Goal: Task Accomplishment & Management: Complete application form

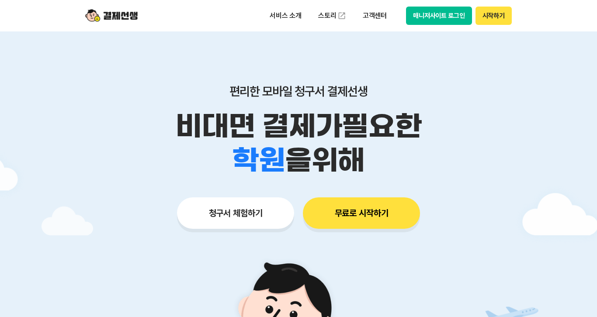
click at [490, 12] on button "시작하기" at bounding box center [493, 16] width 36 height 18
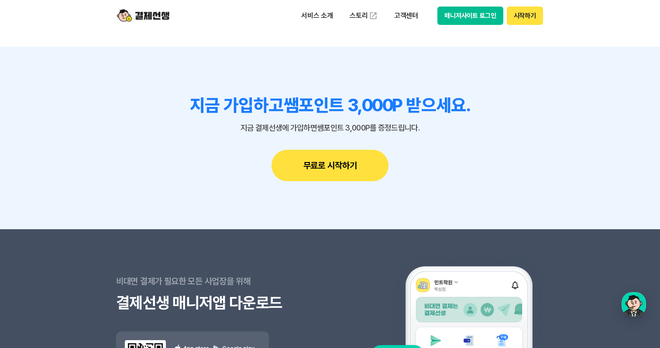
scroll to position [7622, 0]
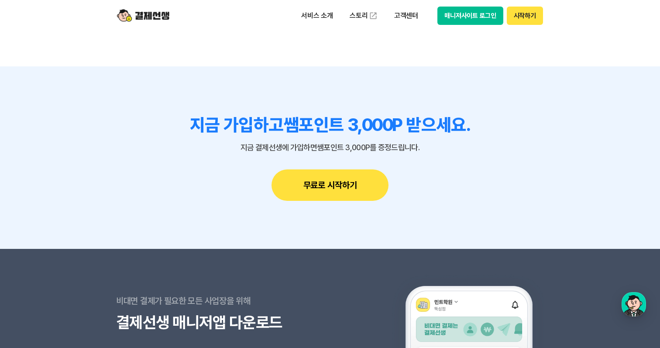
click at [319, 180] on button "무료로 시작하기" at bounding box center [330, 184] width 117 height 31
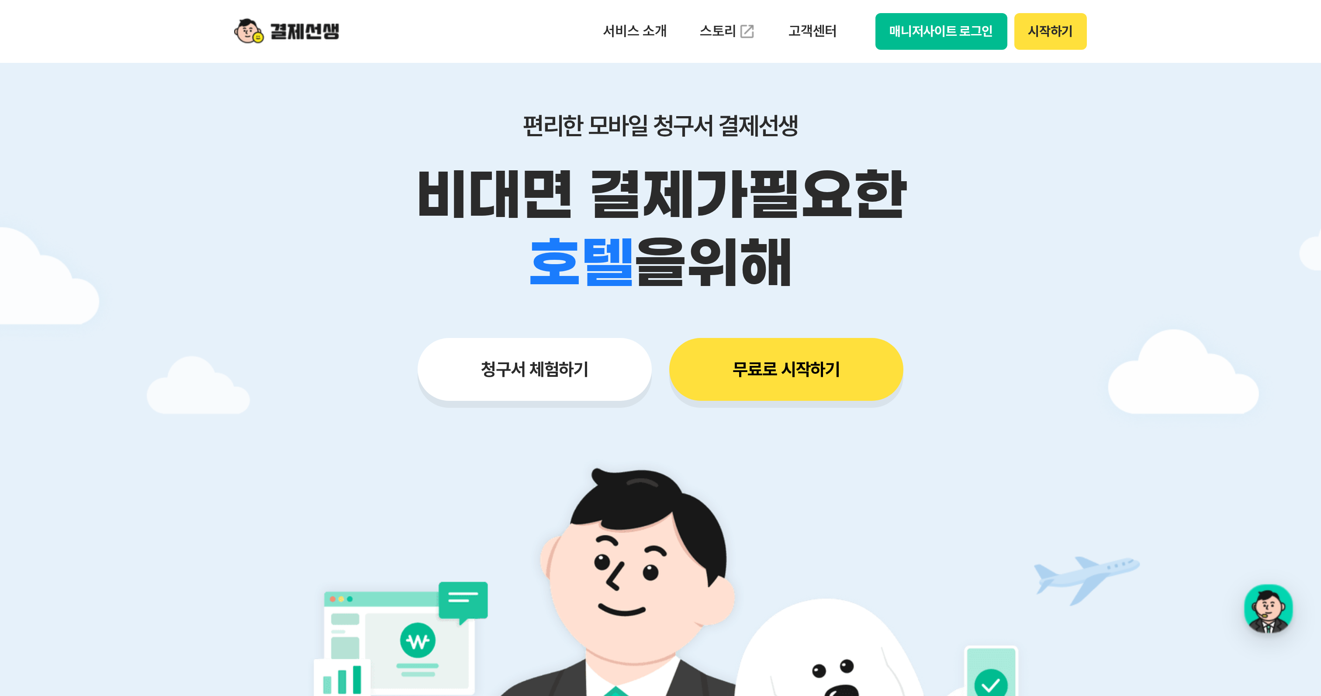
scroll to position [0, 0]
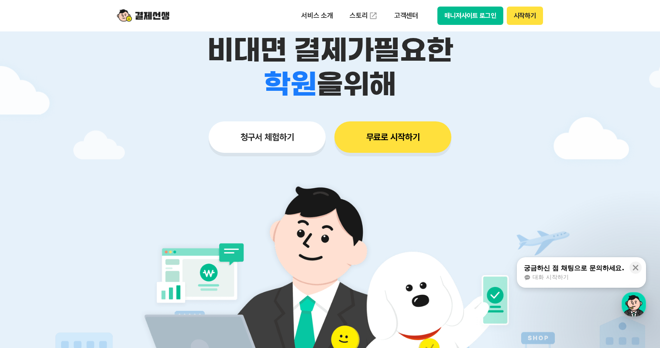
scroll to position [44, 0]
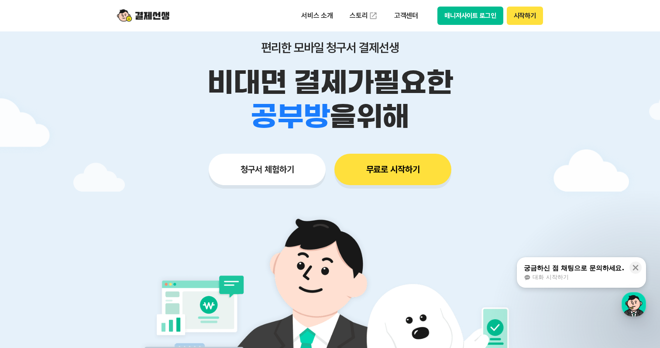
click at [271, 175] on button "청구서 체험하기" at bounding box center [267, 169] width 117 height 31
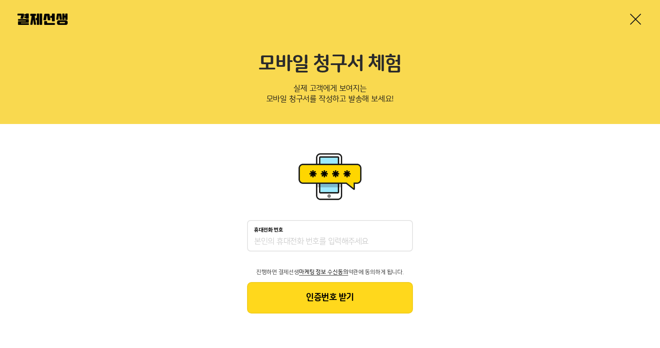
click at [297, 233] on div "휴대전화 번호" at bounding box center [330, 230] width 152 height 6
click at [297, 237] on input "휴대전화 번호" at bounding box center [330, 242] width 152 height 10
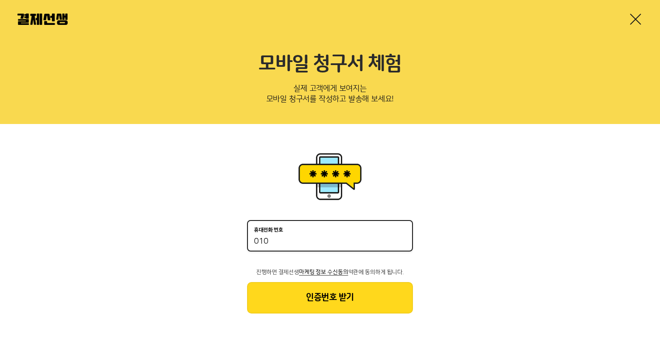
type input "010-7521-35"
click at [346, 295] on button "인증번호 받기" at bounding box center [330, 297] width 166 height 31
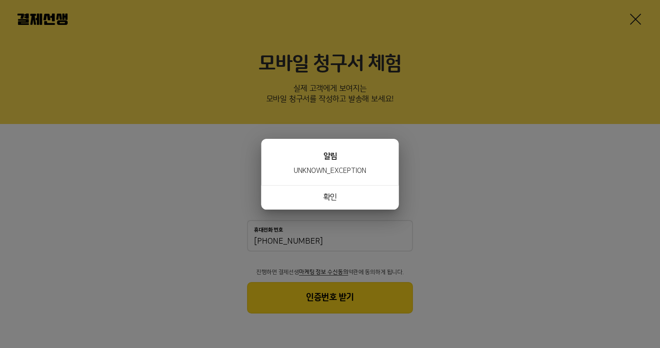
click at [339, 199] on button "확인" at bounding box center [331, 197] width 138 height 24
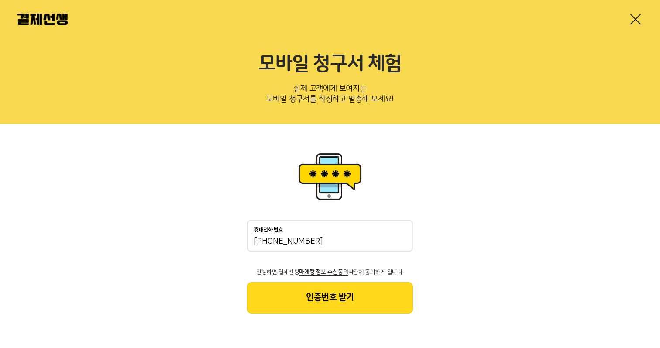
click at [325, 235] on div "휴대전화 번호 010-7521-35" at bounding box center [330, 235] width 166 height 31
click at [323, 243] on input "010-7521-35" at bounding box center [330, 242] width 152 height 10
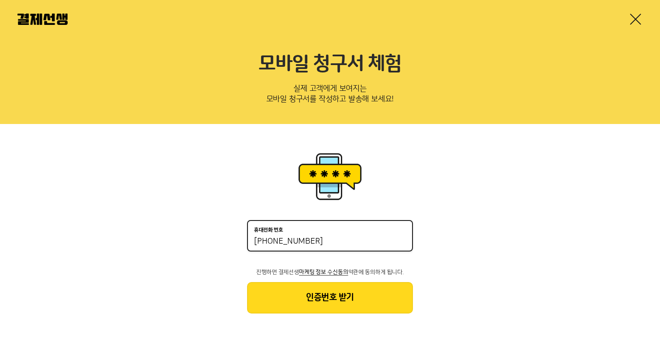
drag, startPoint x: 342, startPoint y: 244, endPoint x: 238, endPoint y: 243, distance: 104.4
click at [238, 243] on div "휴대전화 번호 010-7521-35 진행하면 결제선생 마케팅 정보 수신동의 약관에 동의하게 됩니다. 인증번호 받기" at bounding box center [330, 232] width 660 height 216
type input "01075213595"
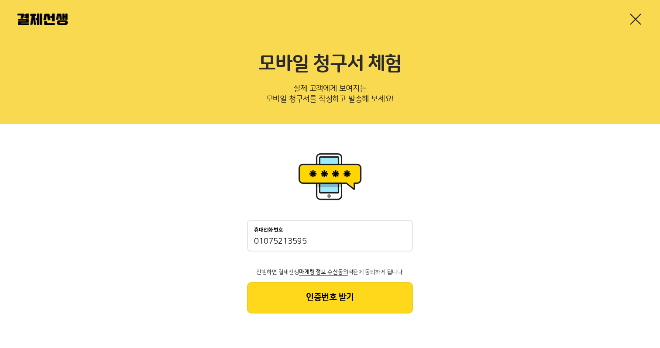
click at [292, 295] on button "인증번호 받기" at bounding box center [330, 297] width 166 height 31
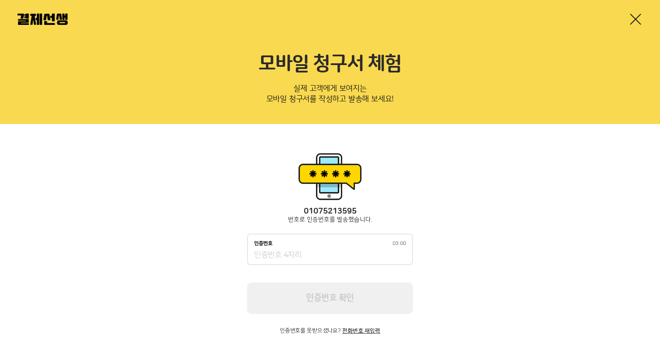
click at [299, 257] on input "인증번호 03:00" at bounding box center [330, 255] width 152 height 10
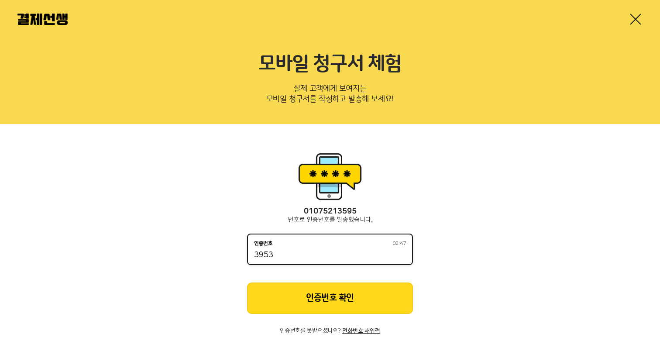
type input "3953"
click at [331, 296] on button "인증번호 확인" at bounding box center [330, 298] width 166 height 31
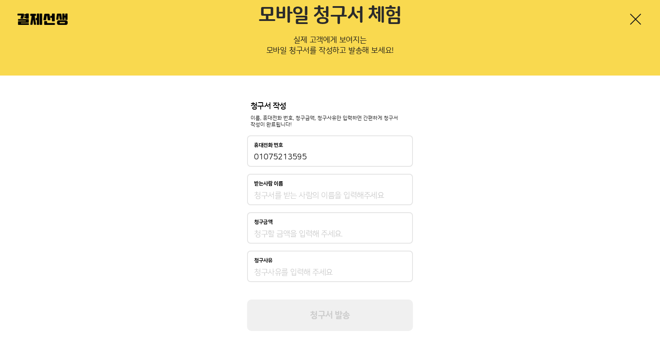
scroll to position [49, 0]
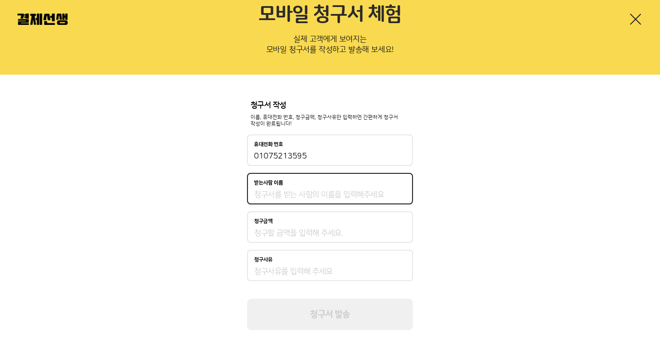
click at [301, 193] on input "받는사람 이름" at bounding box center [330, 195] width 152 height 10
type input "아뜰리에 도화 미술"
click at [276, 239] on div "청구금액" at bounding box center [330, 226] width 166 height 31
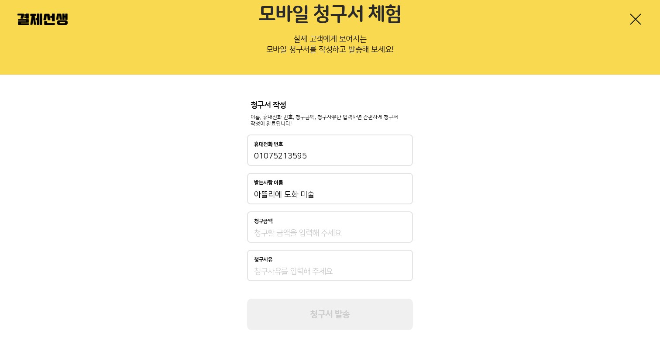
click at [269, 238] on input "청구금액" at bounding box center [330, 233] width 152 height 10
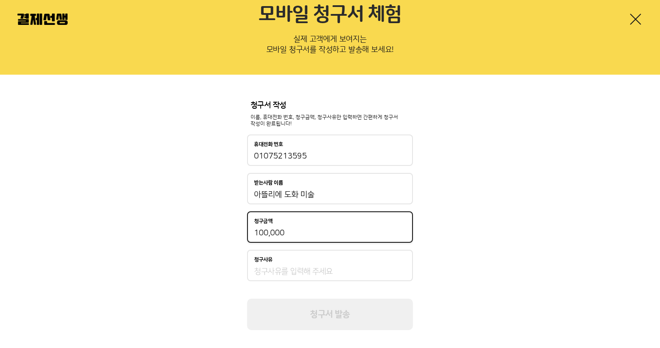
type input "100,000"
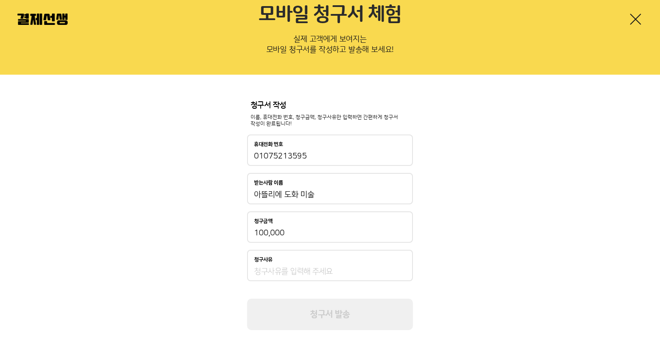
click at [264, 279] on div "청구사유" at bounding box center [330, 265] width 166 height 31
click at [264, 272] on input "청구사유" at bounding box center [330, 271] width 152 height 10
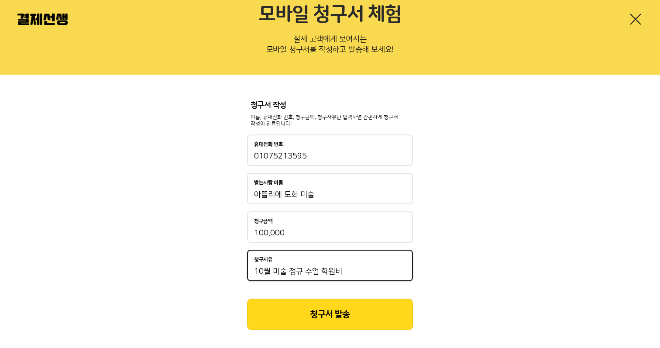
type input "10월 미술 정규 수업 학원비"
click at [303, 311] on button "청구서 발송" at bounding box center [330, 314] width 166 height 31
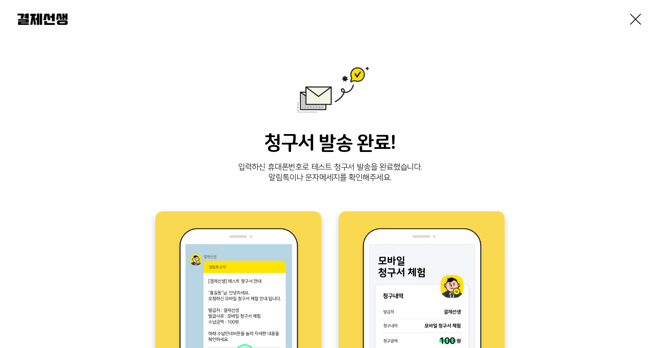
click at [630, 17] on link at bounding box center [636, 19] width 14 height 14
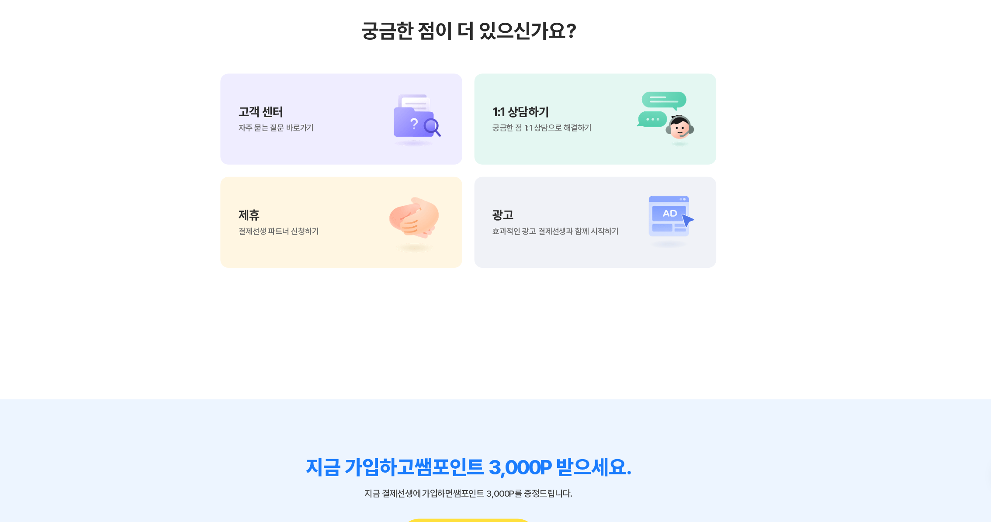
scroll to position [7321, 0]
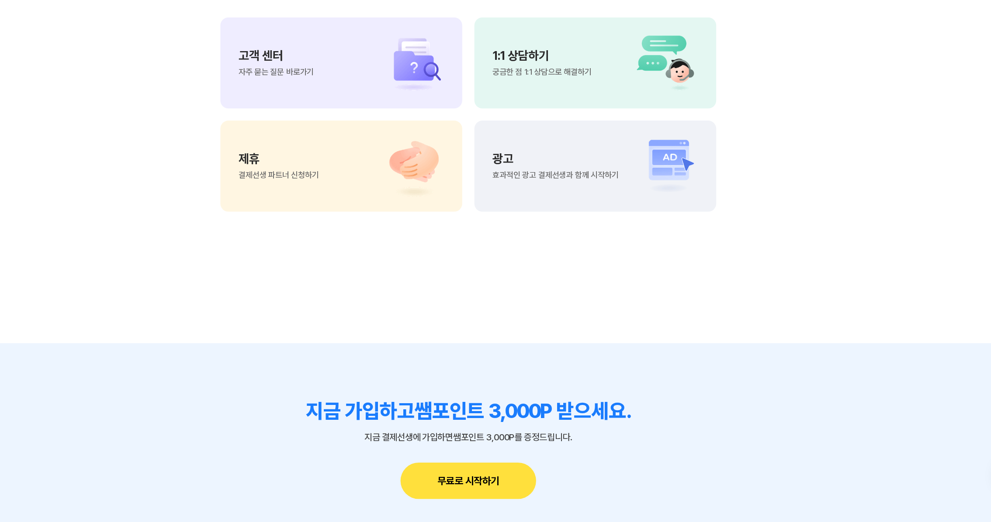
click at [585, 219] on span "효과적인 광고 결제선생과 함께 시작하기" at bounding box center [570, 222] width 109 height 7
click at [566, 210] on p "광고" at bounding box center [570, 208] width 109 height 10
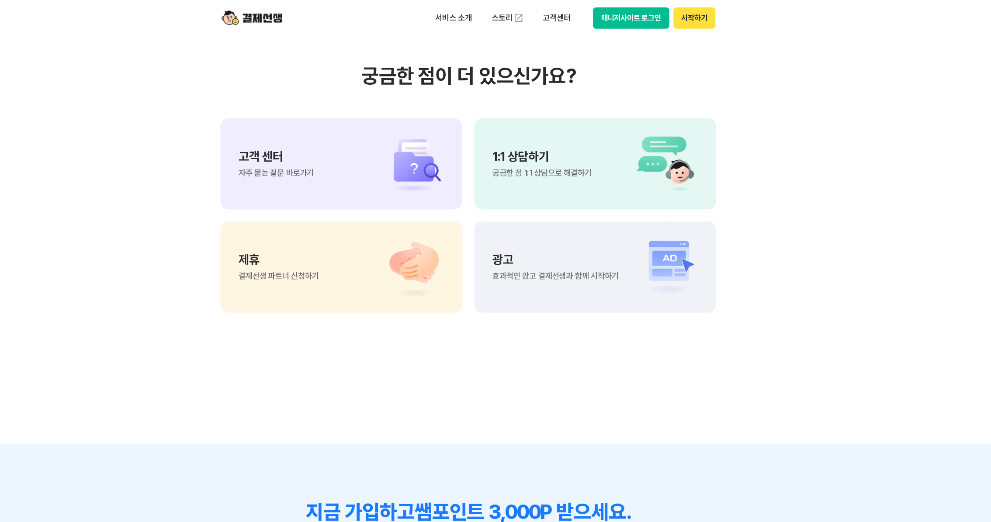
scroll to position [7300, 0]
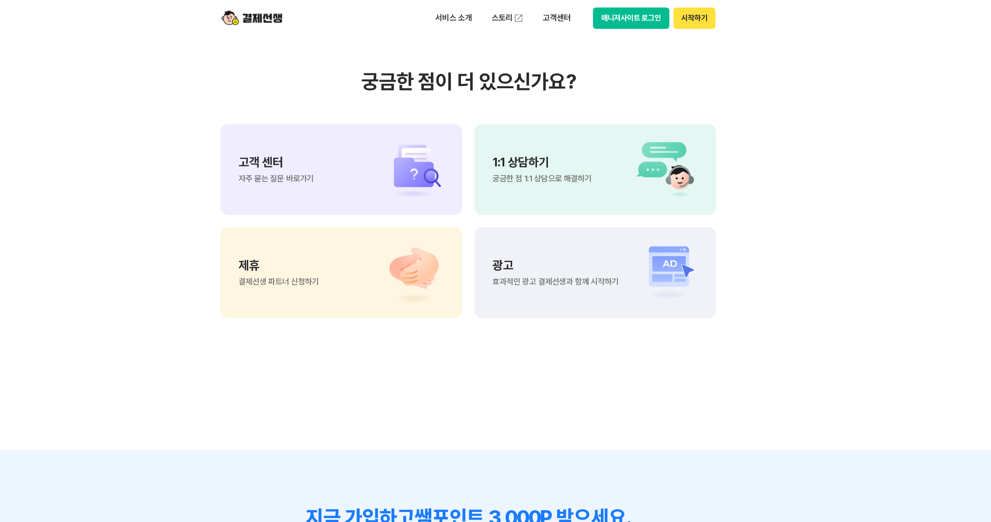
click at [577, 215] on div "광고 효과적인 광고 결제선생과 함께 시작하기" at bounding box center [605, 235] width 209 height 79
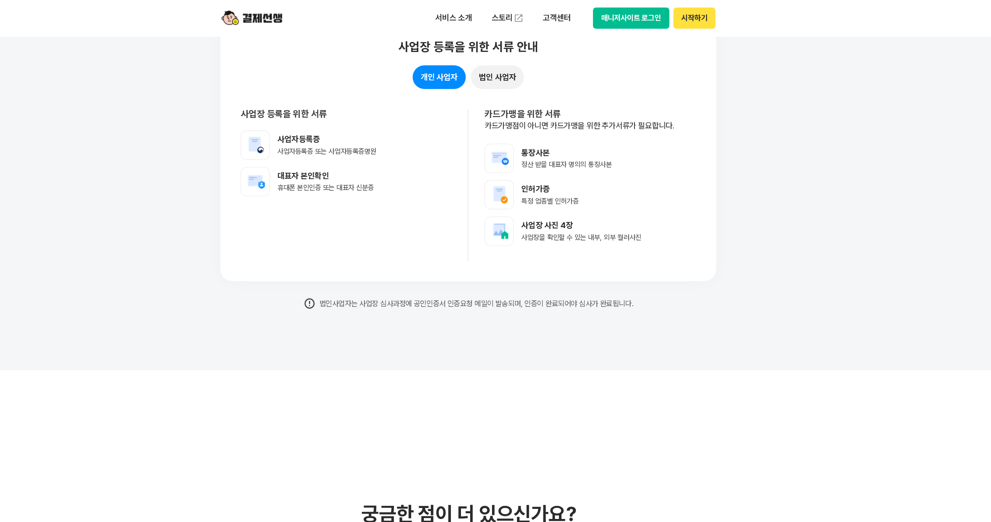
scroll to position [6907, 0]
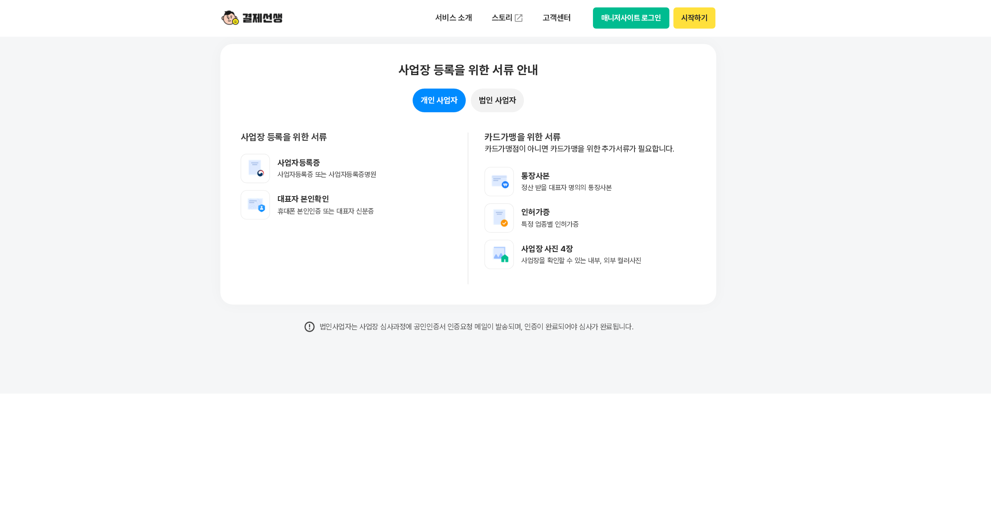
click at [489, 7] on ul "서비스 소개 스토리 고객센터" at bounding box center [524, 15] width 129 height 17
click at [488, 15] on p "서비스 소개" at bounding box center [482, 16] width 44 height 16
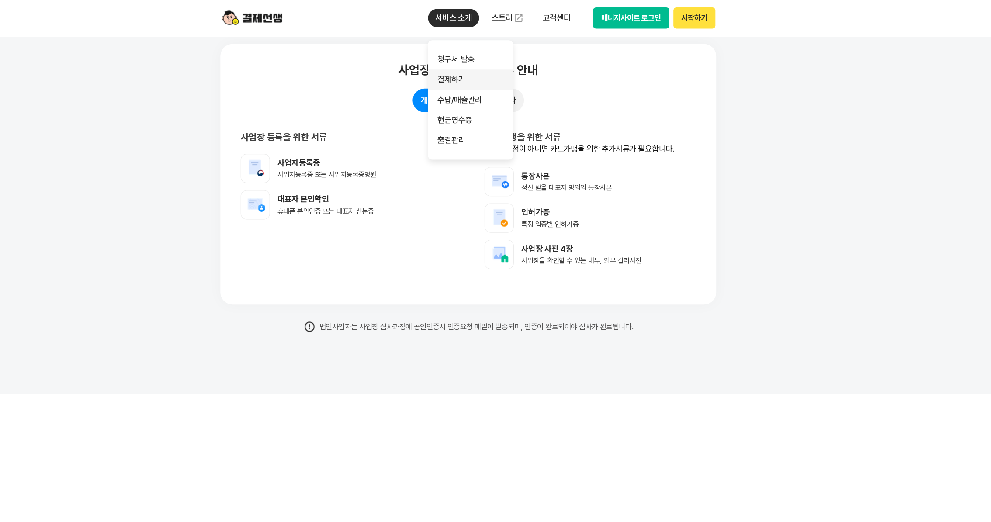
click at [494, 70] on link "결제하기" at bounding box center [496, 68] width 73 height 17
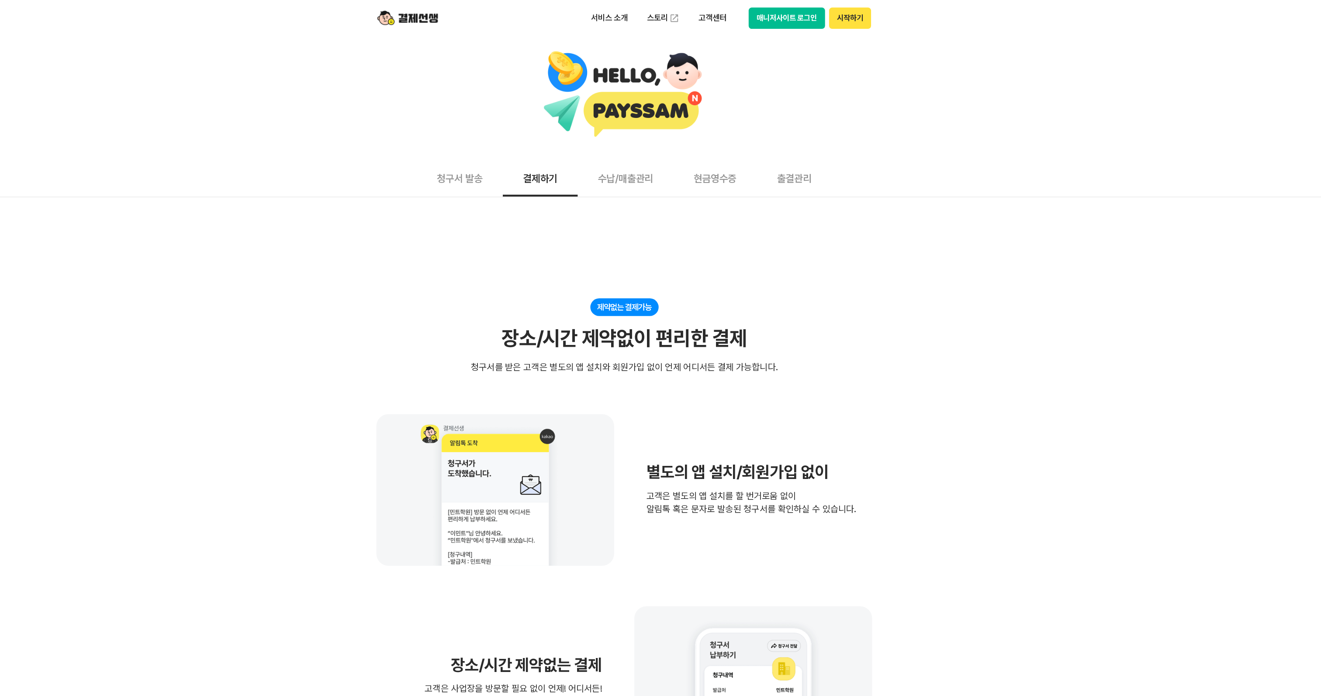
click at [660, 154] on button "수납/매출관리" at bounding box center [661, 154] width 83 height 32
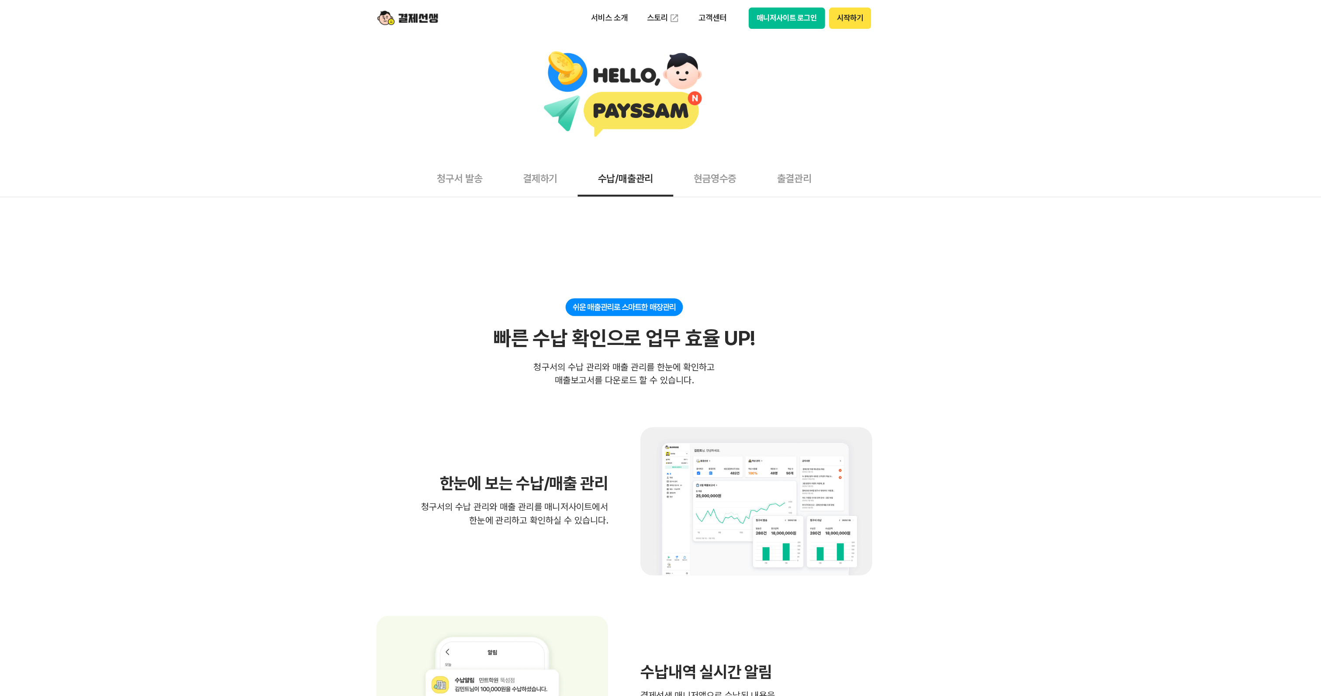
click at [535, 151] on button "청구서 발송" at bounding box center [518, 154] width 74 height 32
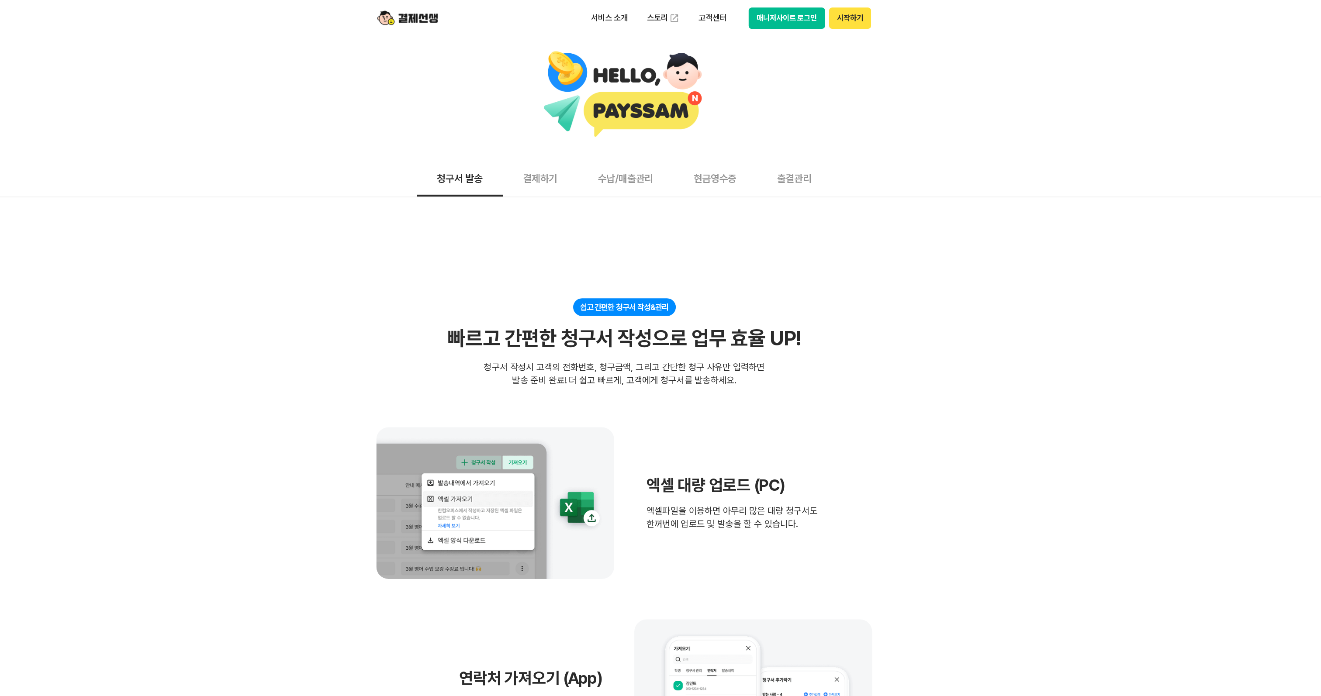
click at [660, 157] on button "출결관리" at bounding box center [807, 154] width 65 height 32
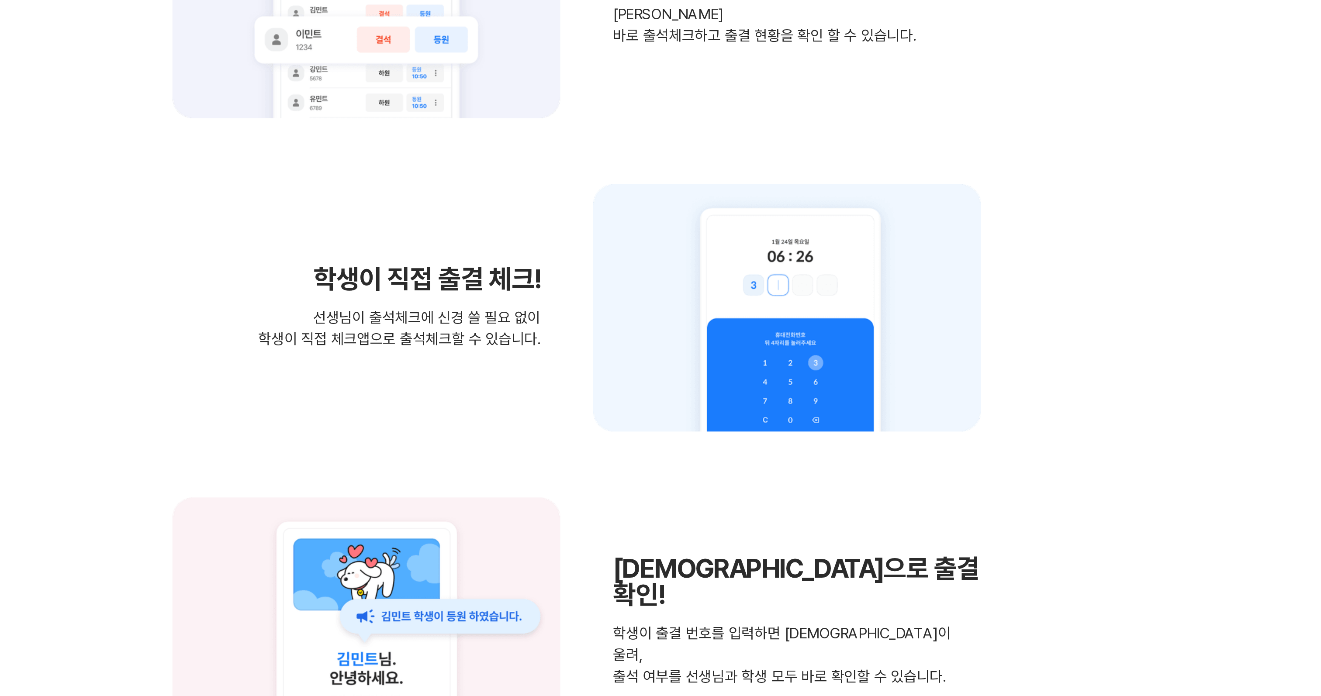
scroll to position [978, 0]
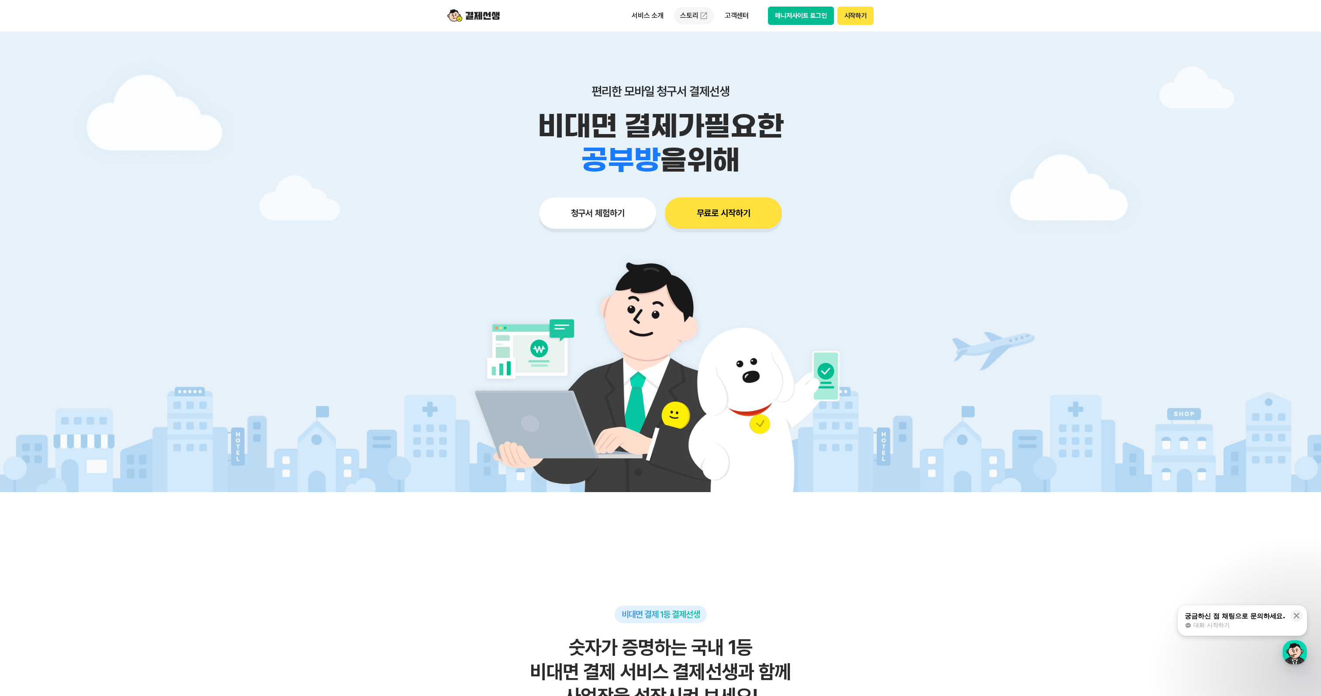
click at [702, 16] on img at bounding box center [703, 15] width 9 height 9
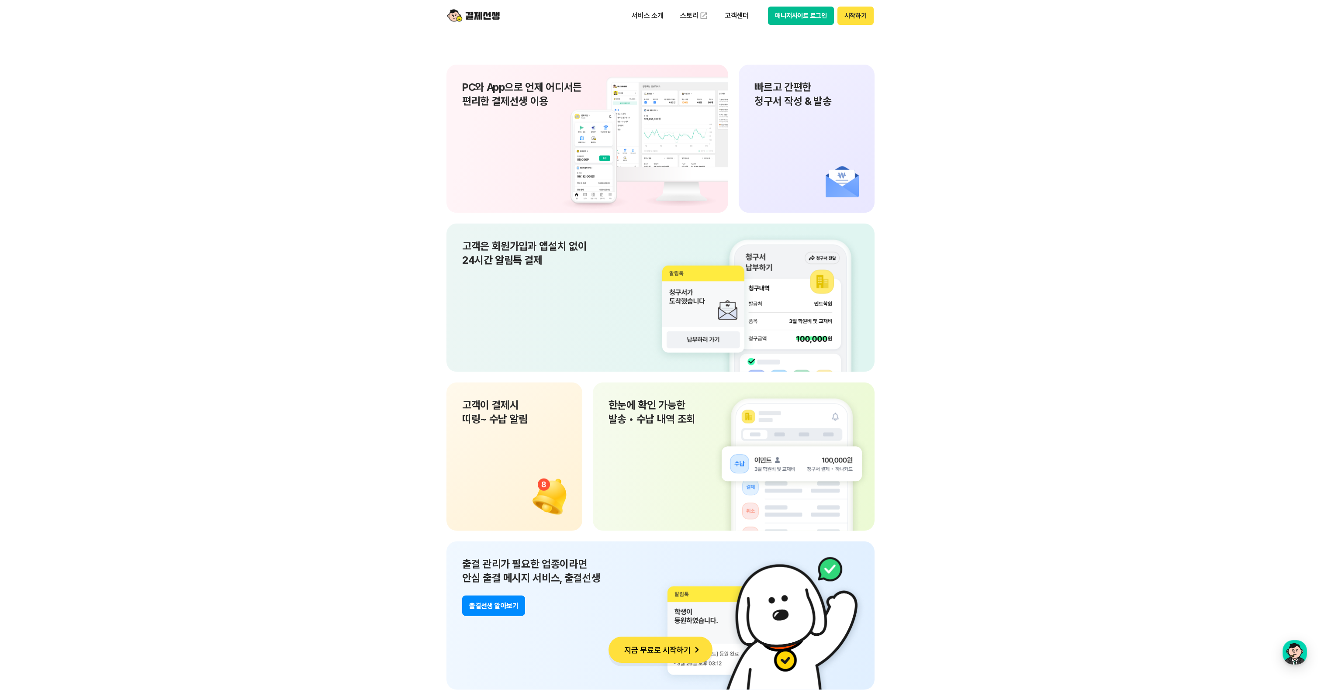
scroll to position [5944, 0]
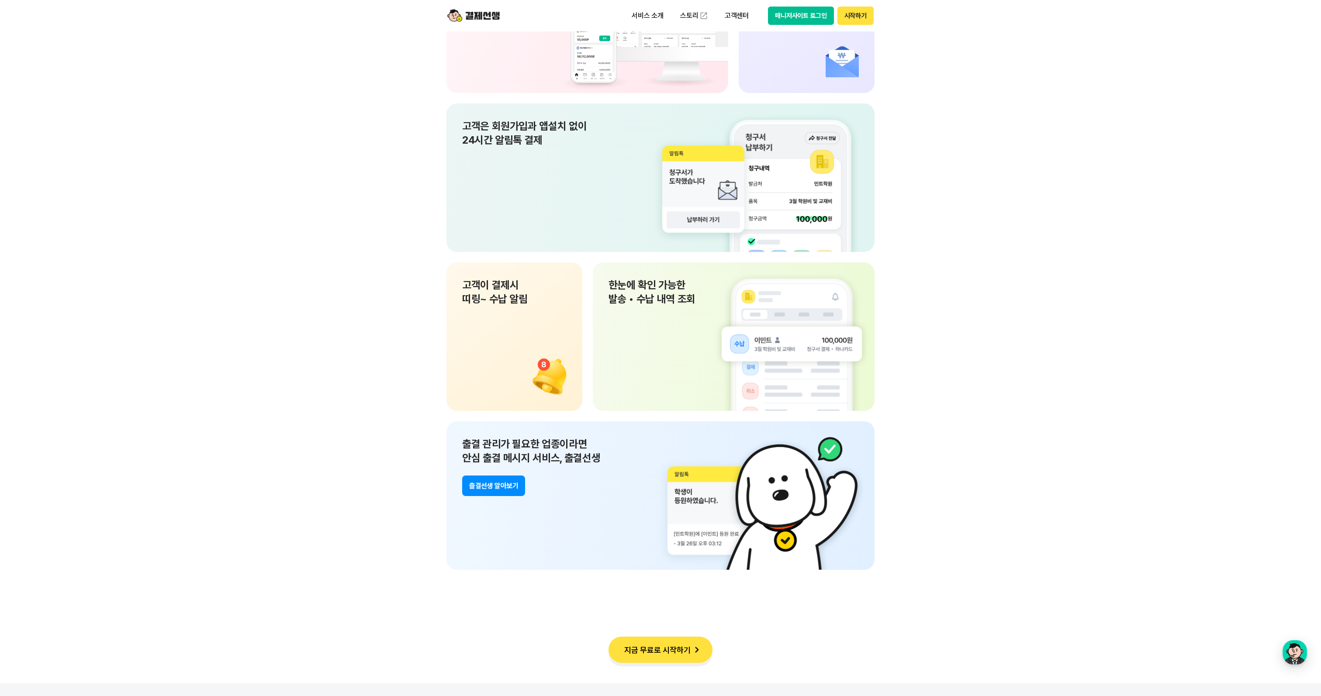
click at [484, 14] on img at bounding box center [473, 15] width 52 height 17
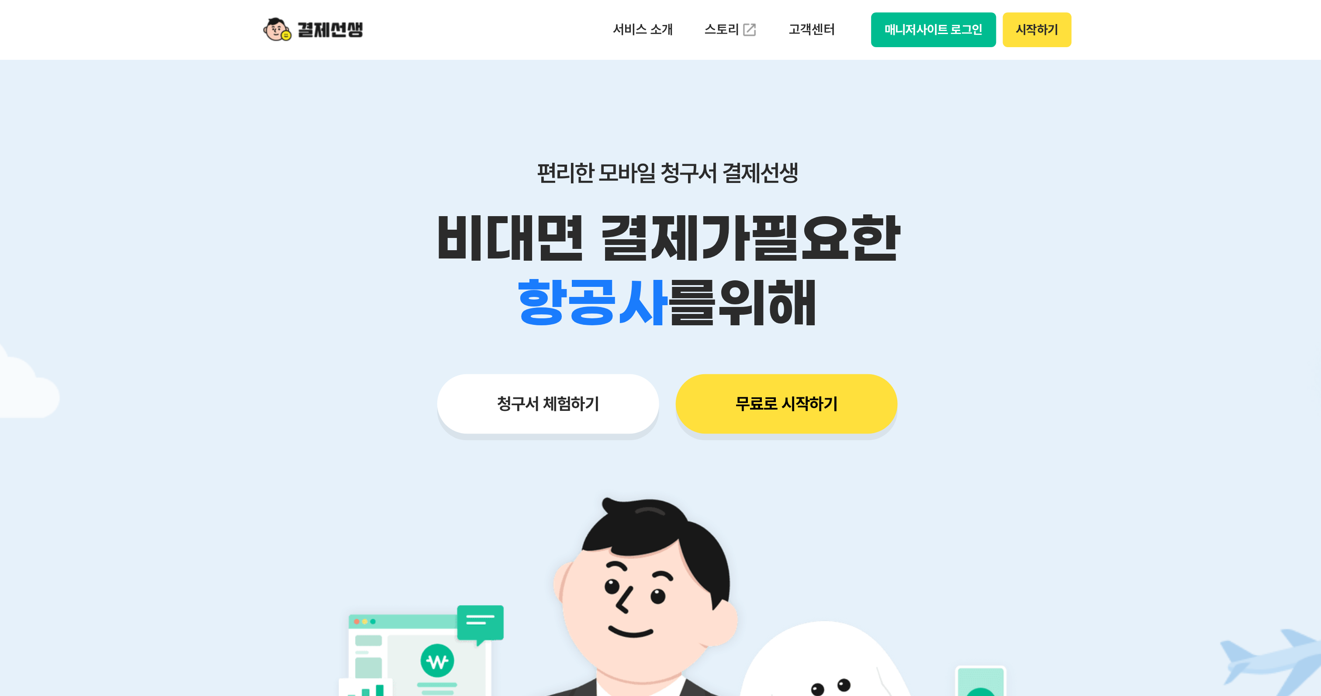
click at [480, 16] on img at bounding box center [473, 15] width 52 height 17
click at [647, 14] on p "서비스 소개" at bounding box center [648, 16] width 44 height 16
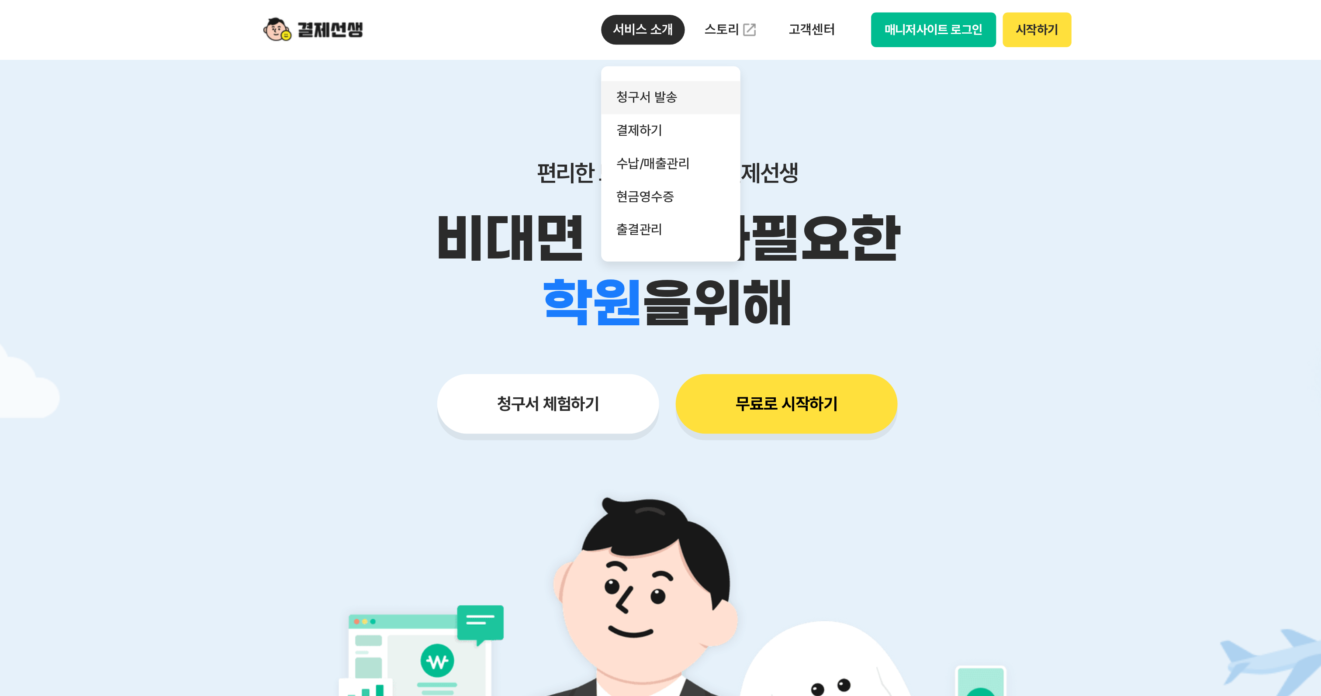
click at [652, 48] on link "청구서 발송" at bounding box center [662, 51] width 73 height 17
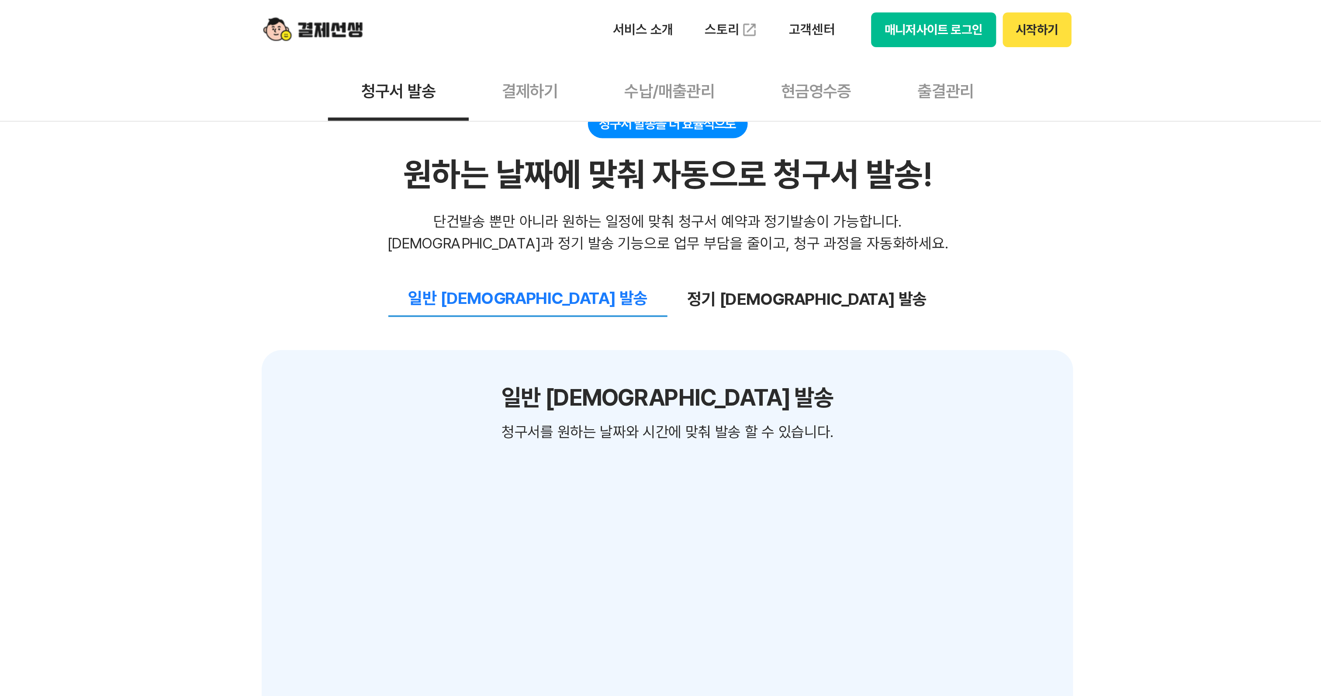
scroll to position [706, 0]
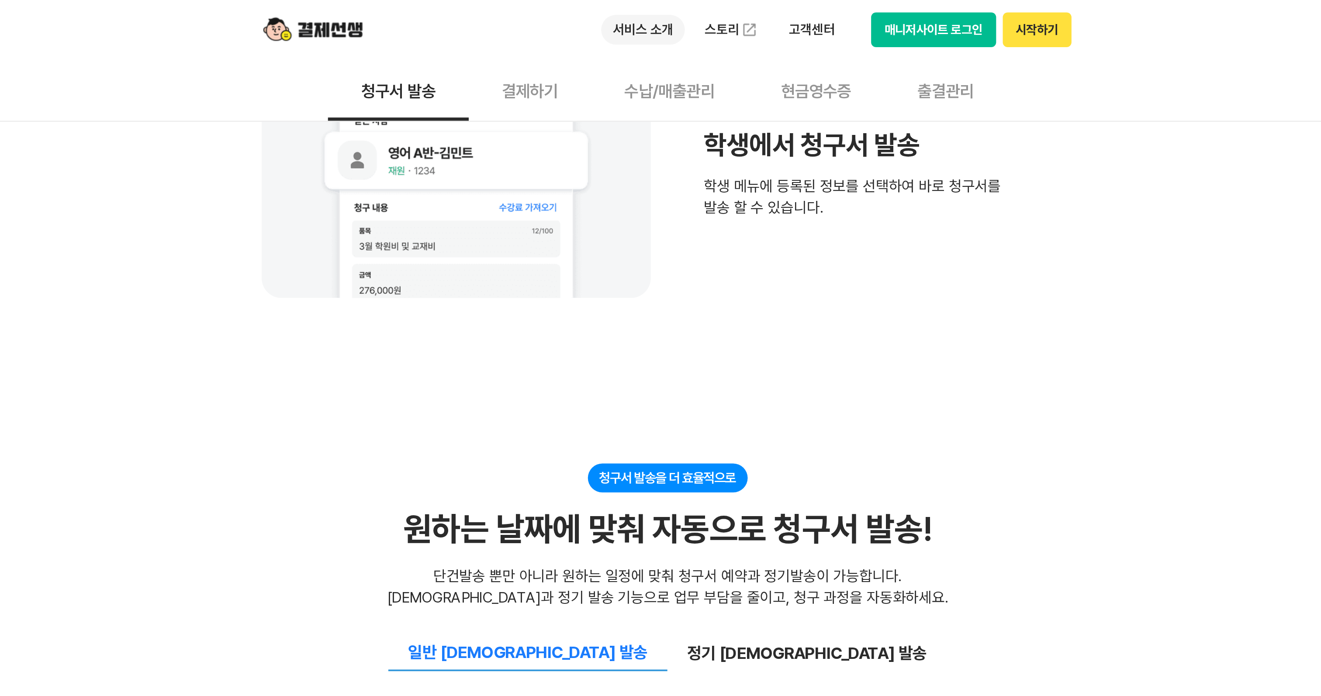
click at [656, 17] on p "서비스 소개" at bounding box center [648, 16] width 44 height 16
click at [502, 11] on div "서비스 소개 청구서 발송 결제하기 수납/매출관리 현금영수증 출결관리 스토리 고객센터 매니저사이트 로그인 시작하기" at bounding box center [660, 15] width 447 height 31
click at [494, 13] on img at bounding box center [473, 15] width 52 height 17
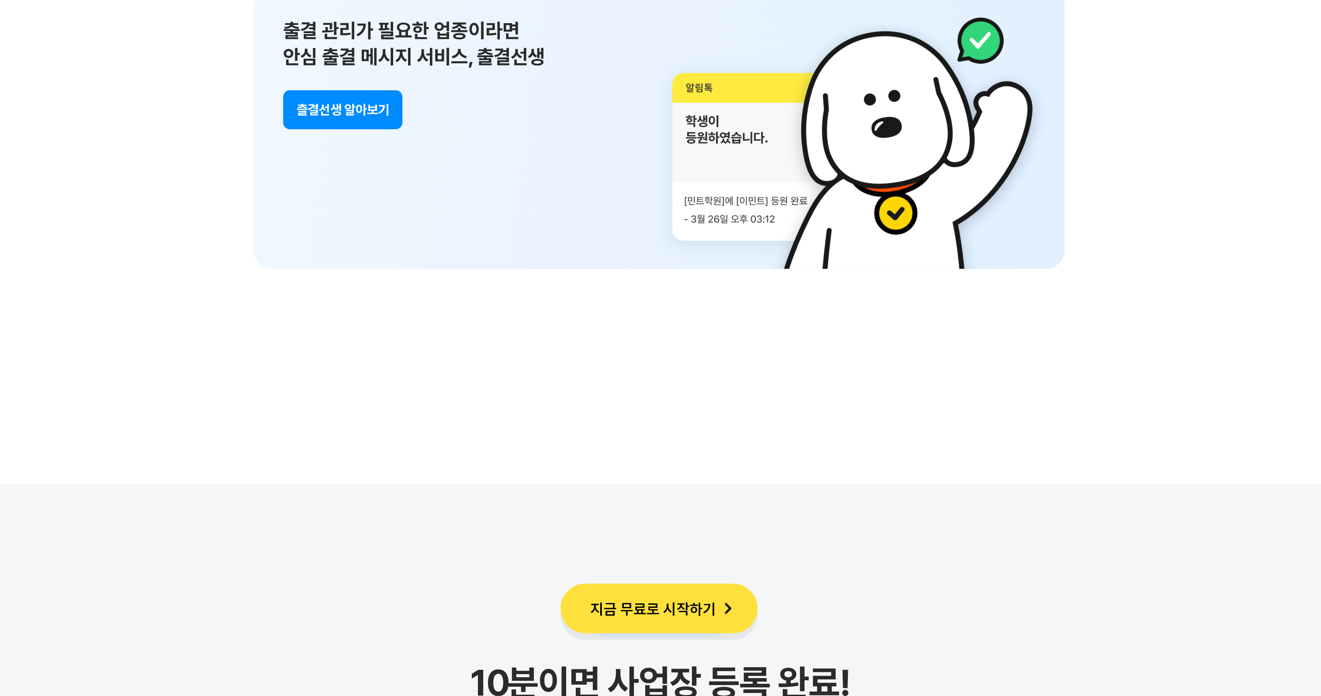
scroll to position [6043, 0]
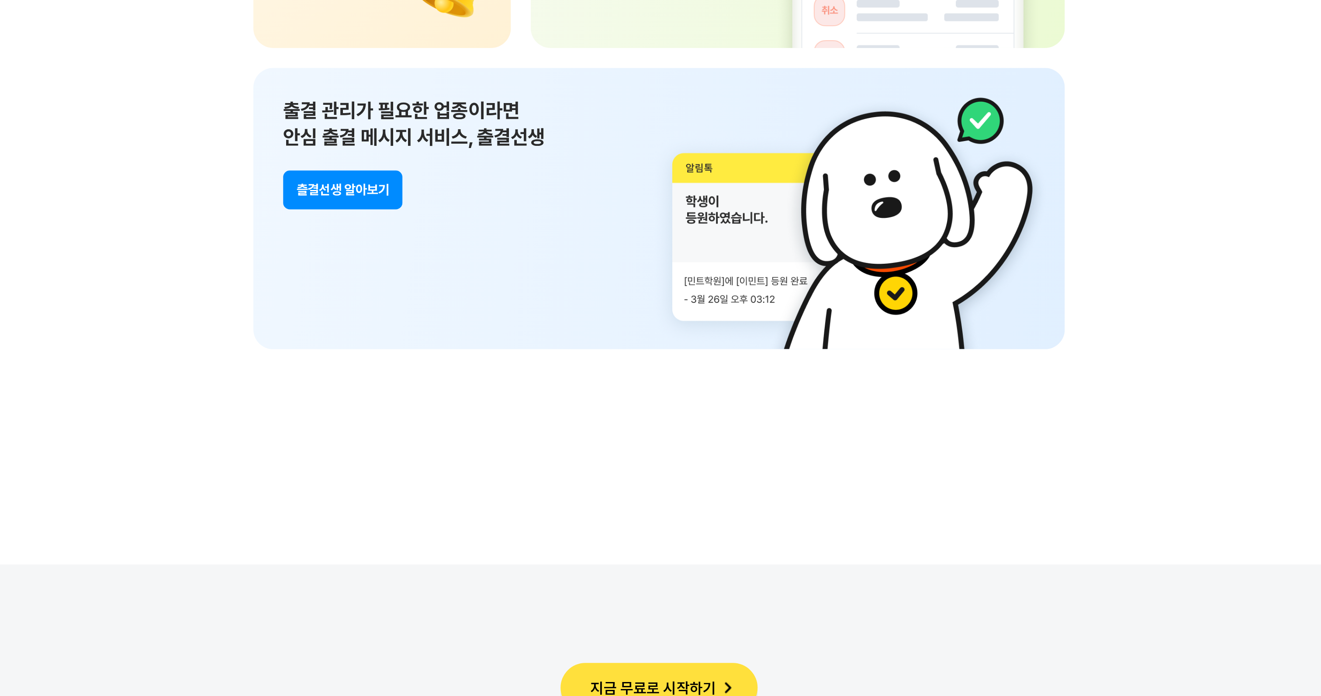
click at [504, 388] on button "츨결선생 알아보기" at bounding box center [493, 387] width 63 height 21
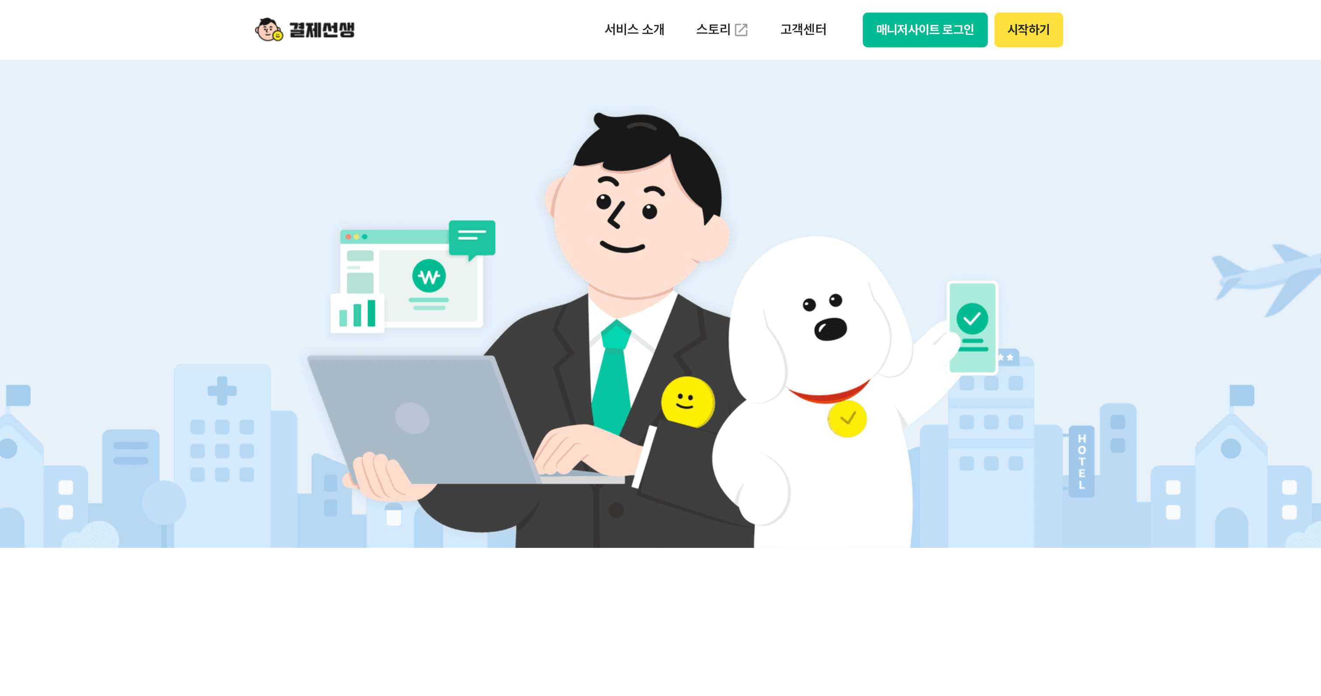
scroll to position [0, 0]
